Goal: Download file/media

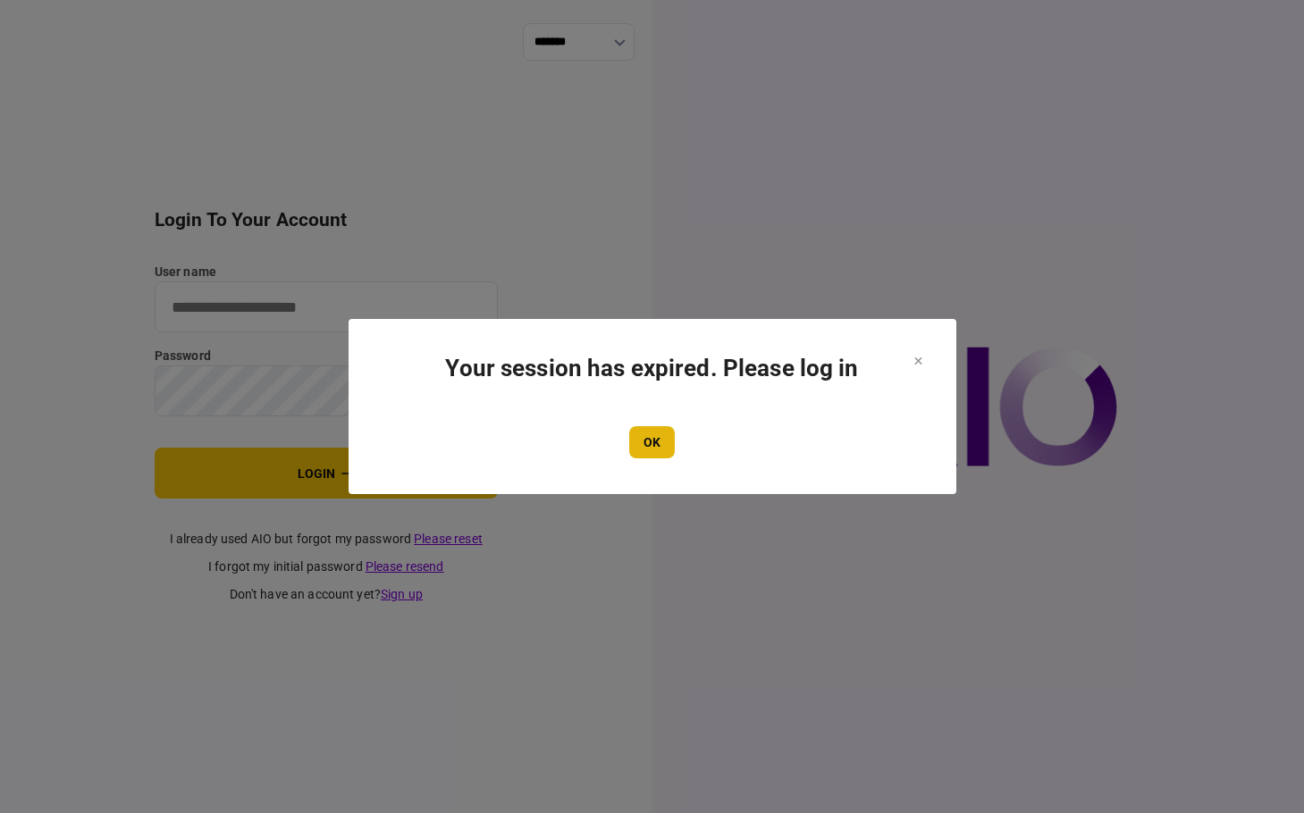
click at [646, 436] on button "OK" at bounding box center [652, 442] width 46 height 32
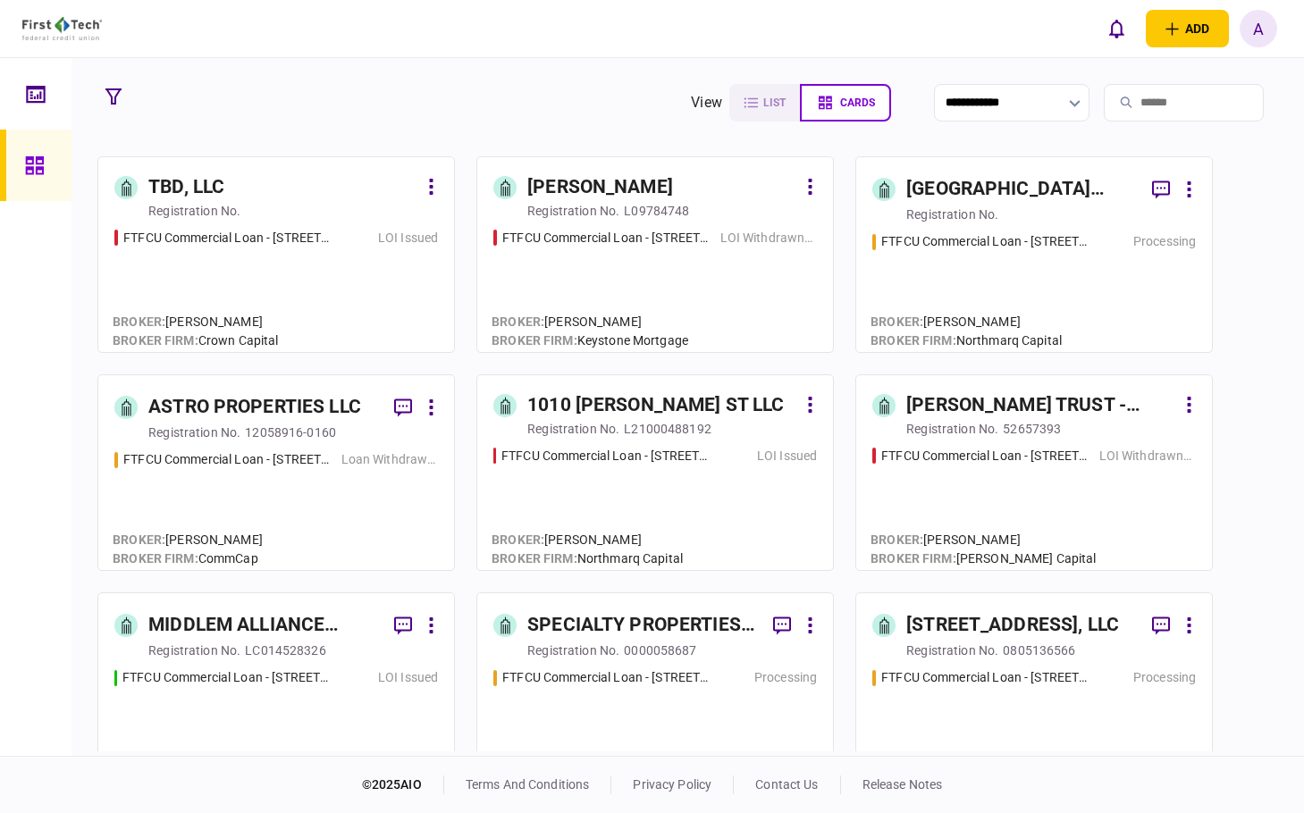
click at [13, 90] on link at bounding box center [36, 94] width 72 height 72
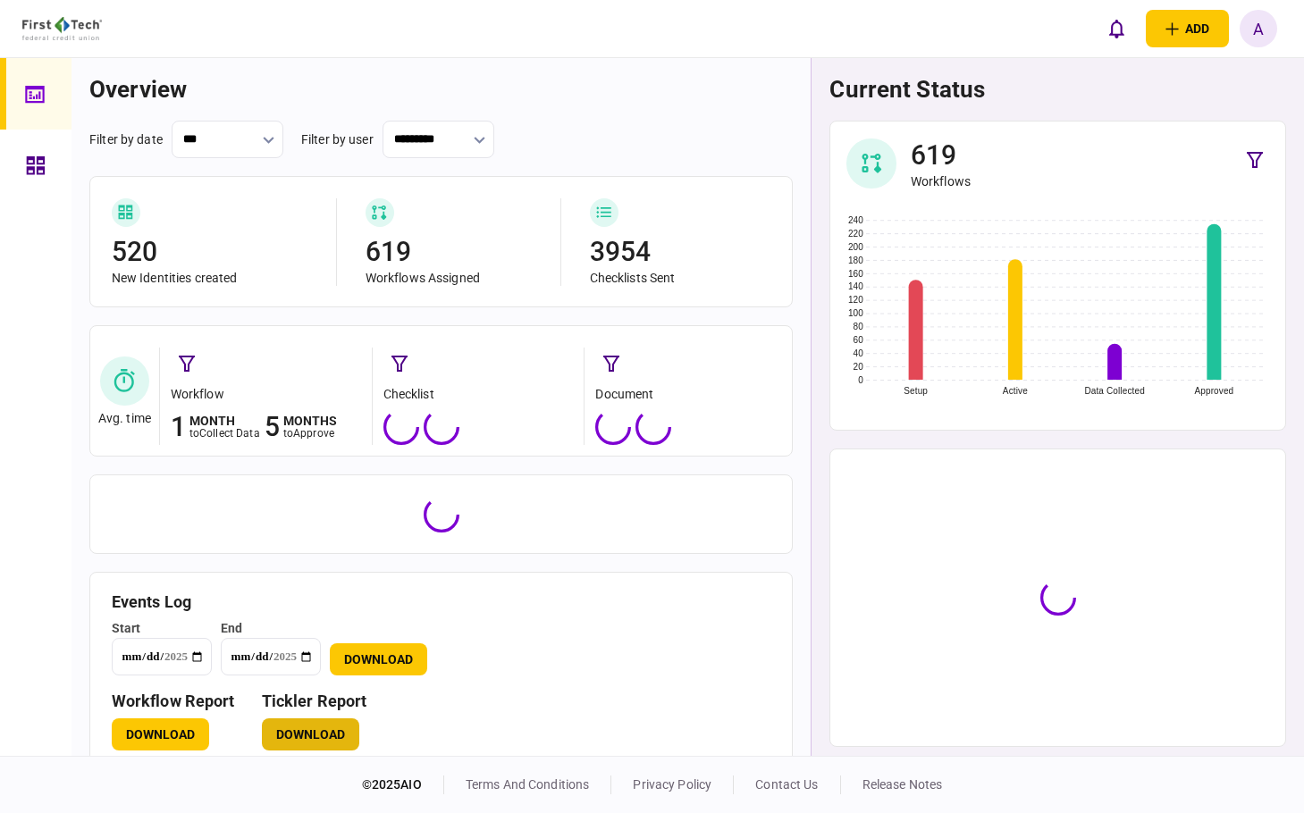
click at [324, 729] on button "Download" at bounding box center [310, 735] width 97 height 32
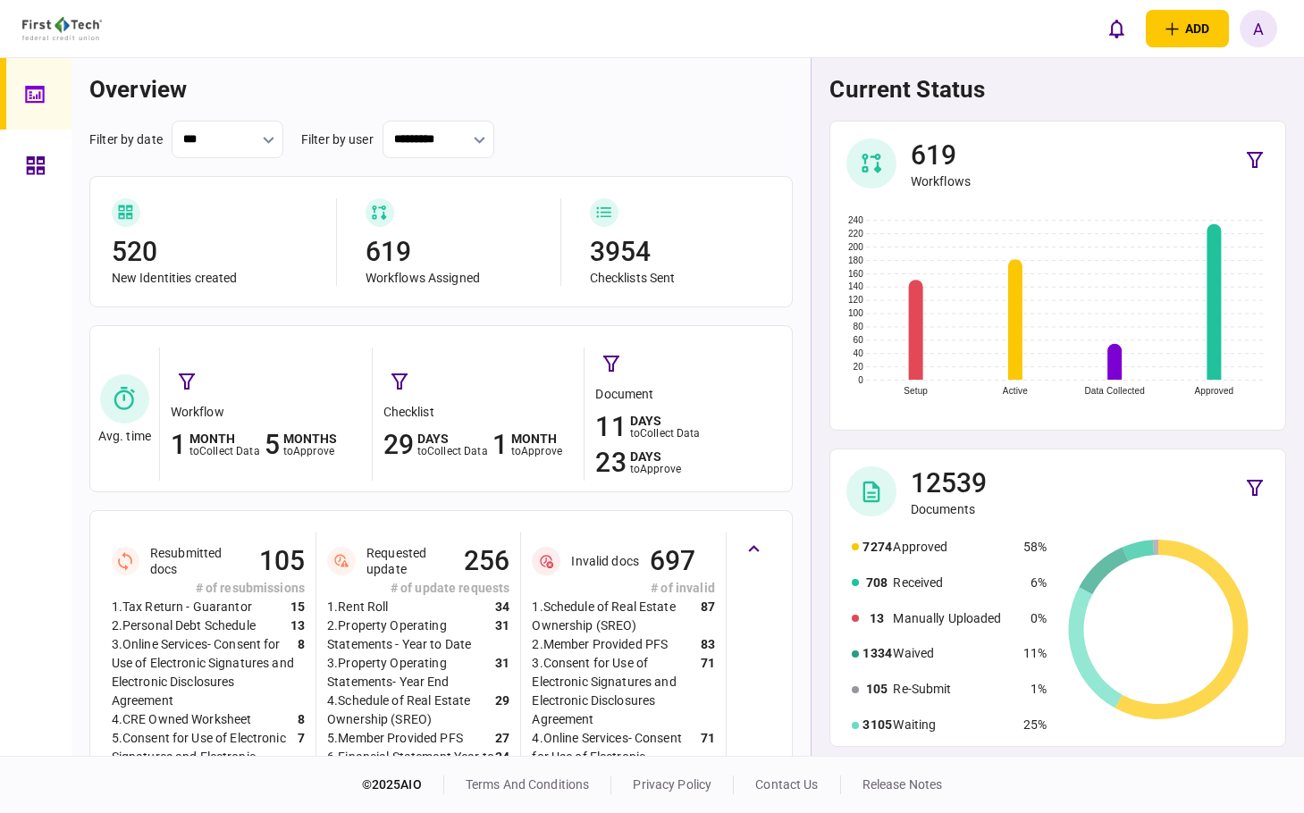
click at [61, 356] on div at bounding box center [36, 407] width 72 height 698
